Goal: Task Accomplishment & Management: Use online tool/utility

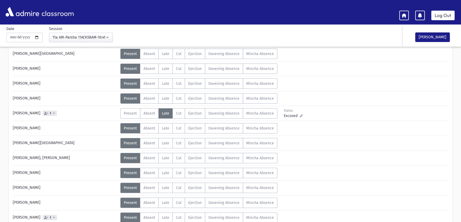
scroll to position [181, 0]
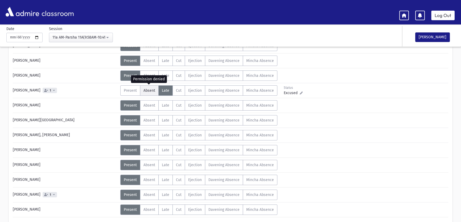
click at [148, 91] on span "Absent" at bounding box center [149, 90] width 12 height 5
click at [143, 195] on span "Absent" at bounding box center [149, 195] width 12 height 5
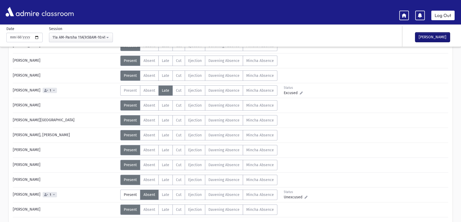
click at [429, 39] on button "[PERSON_NAME]" at bounding box center [432, 37] width 35 height 10
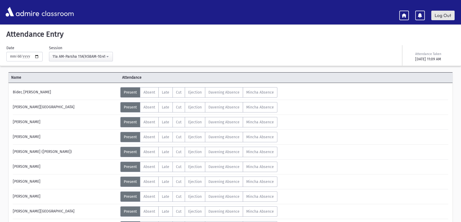
click at [443, 15] on link "Log Out" at bounding box center [442, 16] width 23 height 10
